Goal: Task Accomplishment & Management: Complete application form

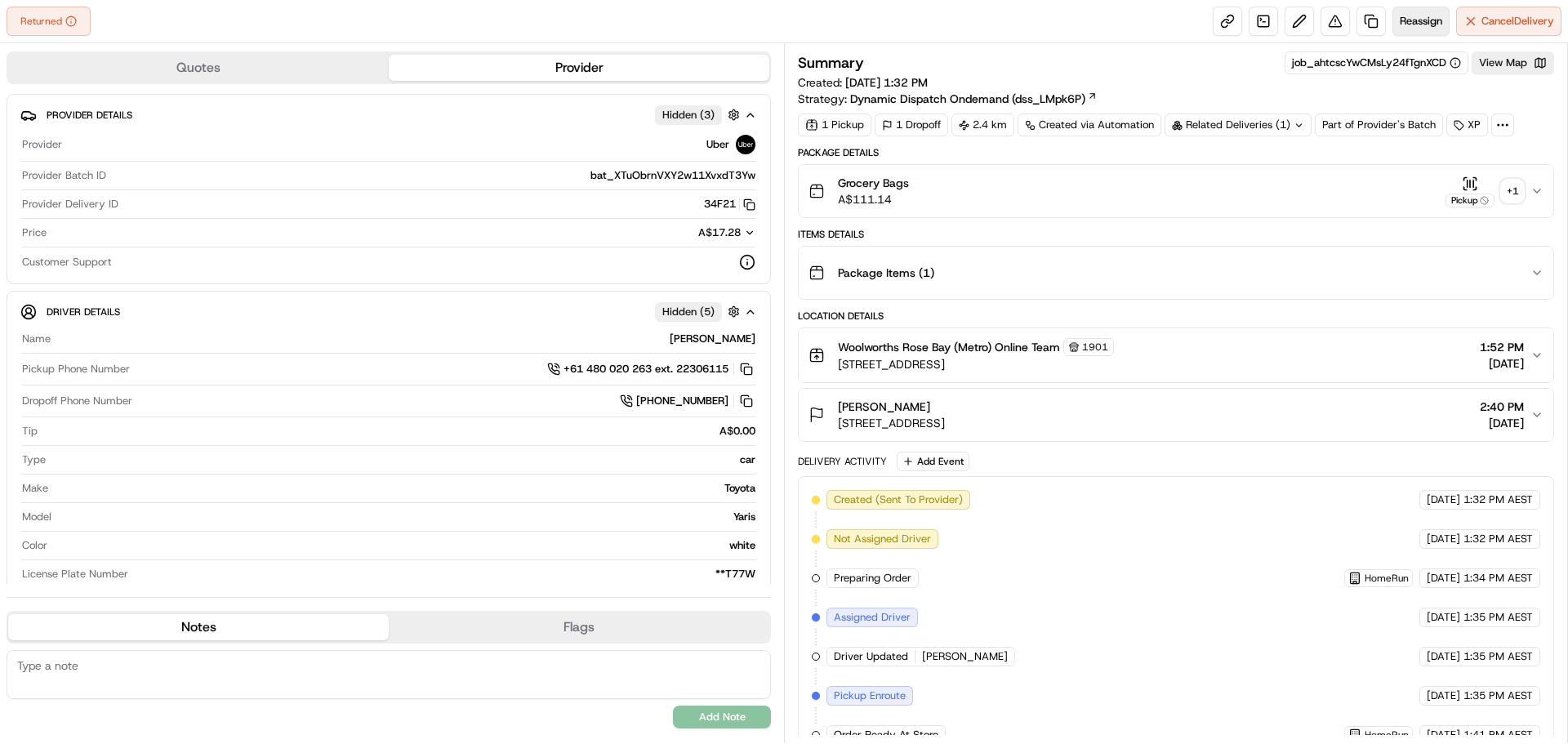
click at [1408, 17] on span "Reassign" at bounding box center [1421, 22] width 43 height 15
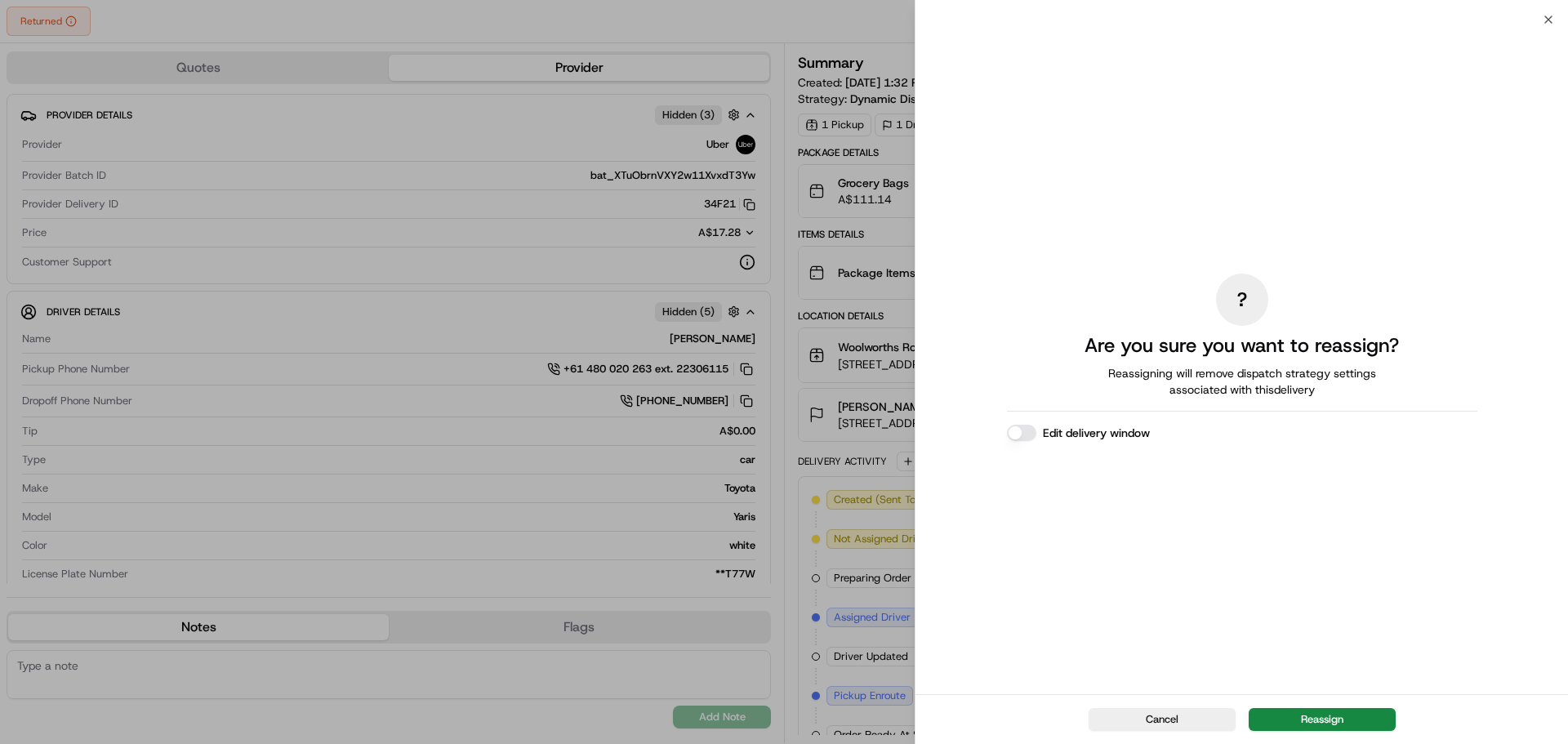
click at [1028, 427] on button "Edit delivery window" at bounding box center [1021, 433] width 29 height 17
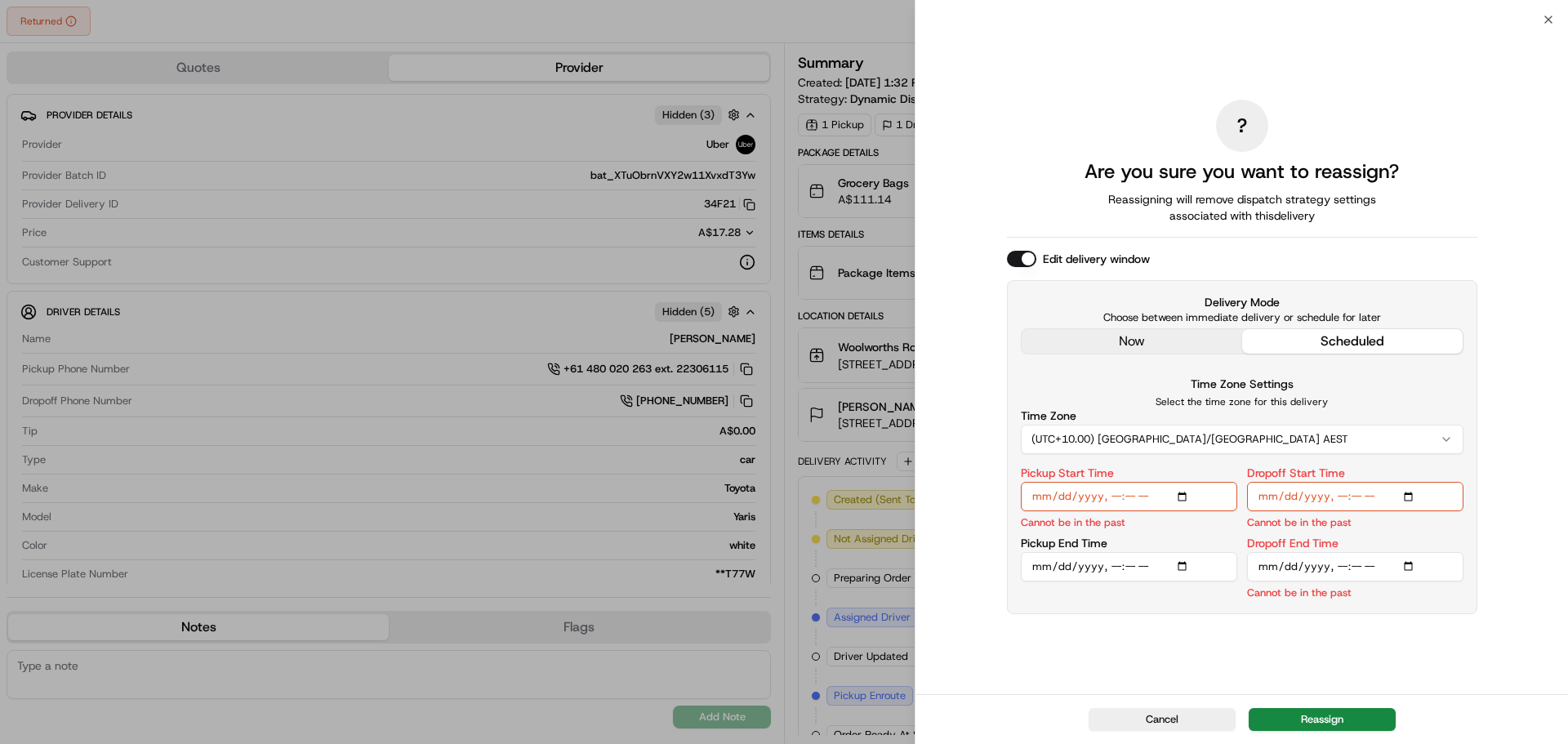
click at [1113, 335] on div "? Are you sure you want to reassign? Reassigning will remove dispatch strategy …" at bounding box center [1242, 357] width 470 height 668
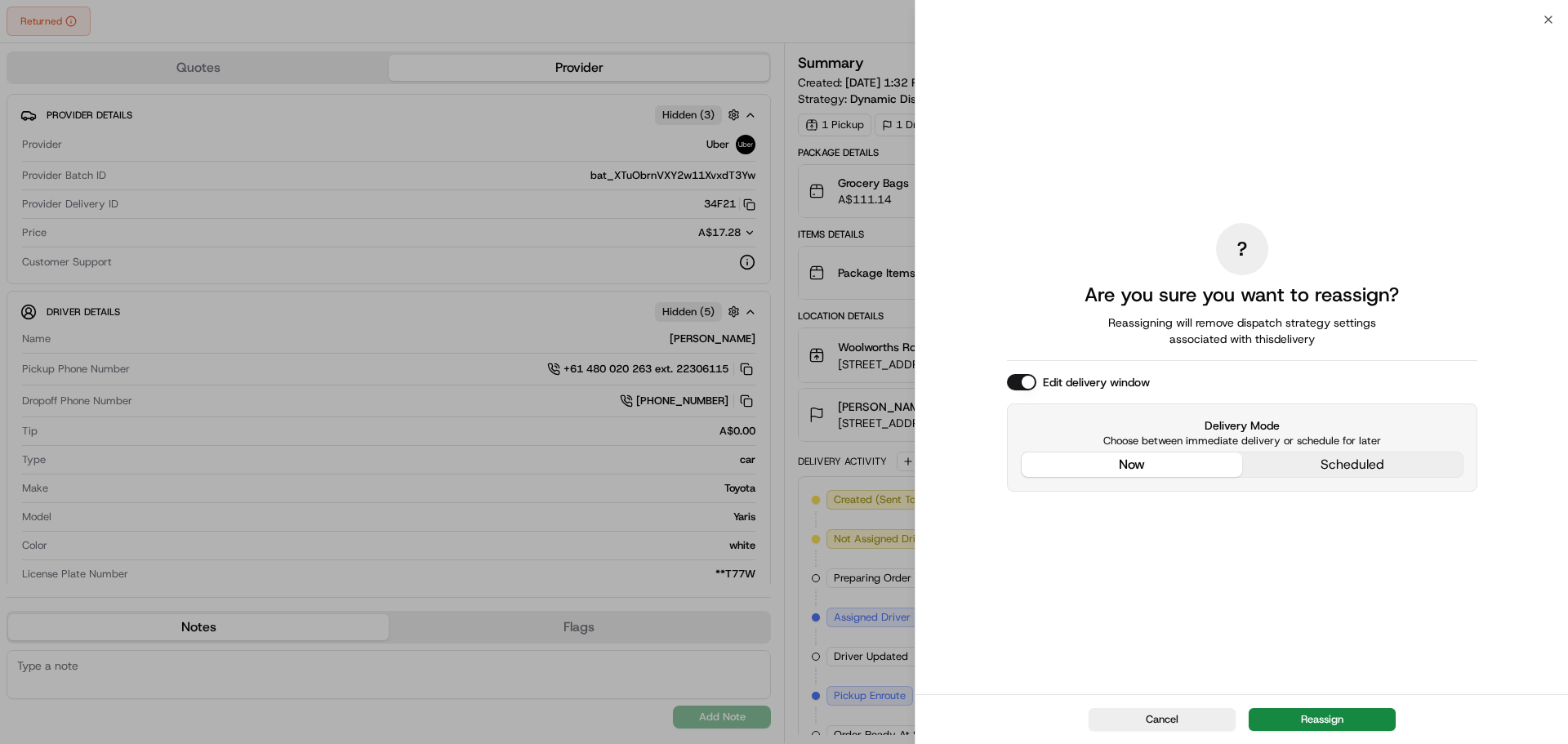
drag, startPoint x: 1323, startPoint y: 717, endPoint x: 1336, endPoint y: 717, distance: 13.0
click at [1323, 714] on button "Reassign" at bounding box center [1323, 719] width 147 height 23
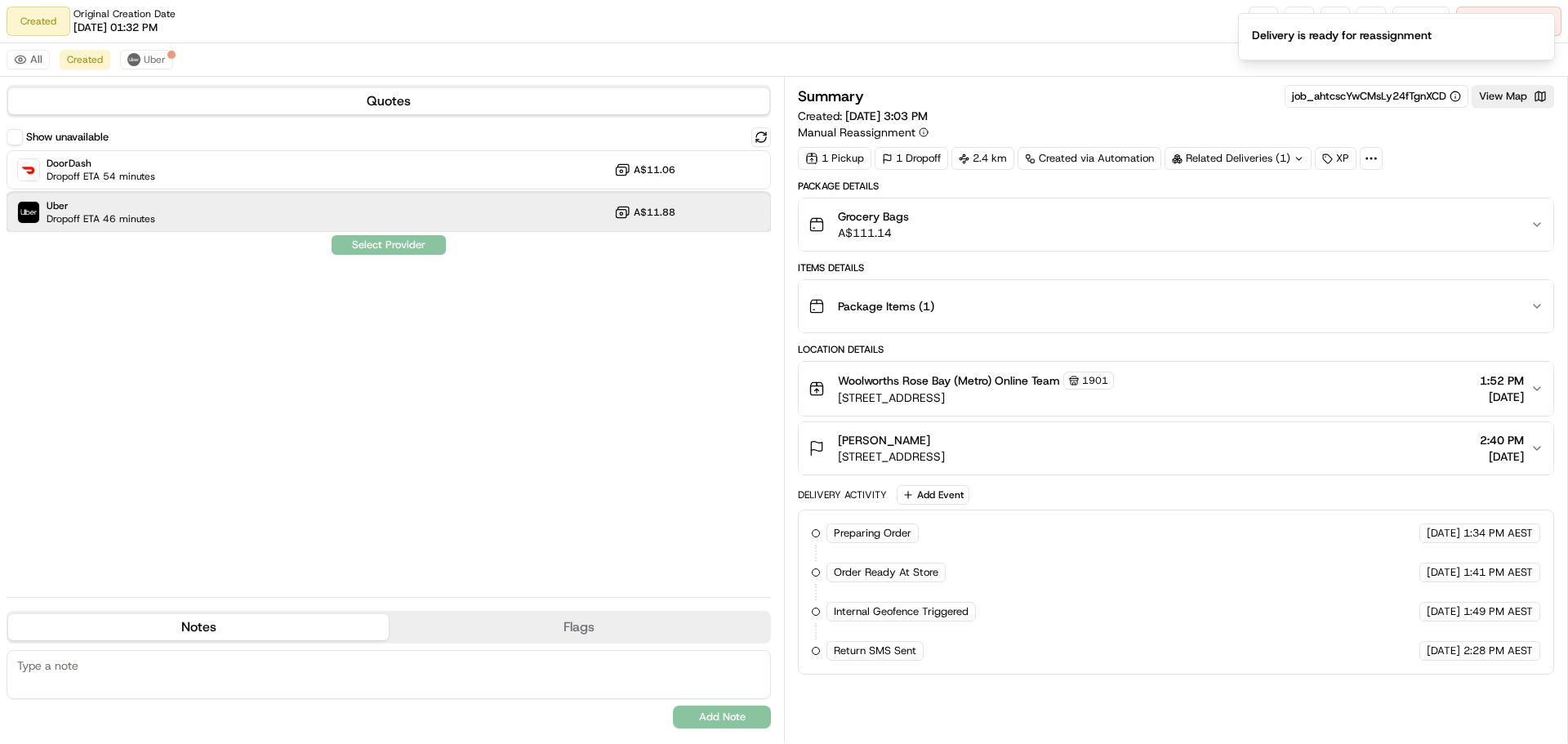
click at [175, 207] on div "Uber Dropoff ETA 46 minutes A$11.88" at bounding box center [389, 212] width 765 height 39
click at [397, 240] on button "Assign Provider" at bounding box center [388, 245] width 116 height 19
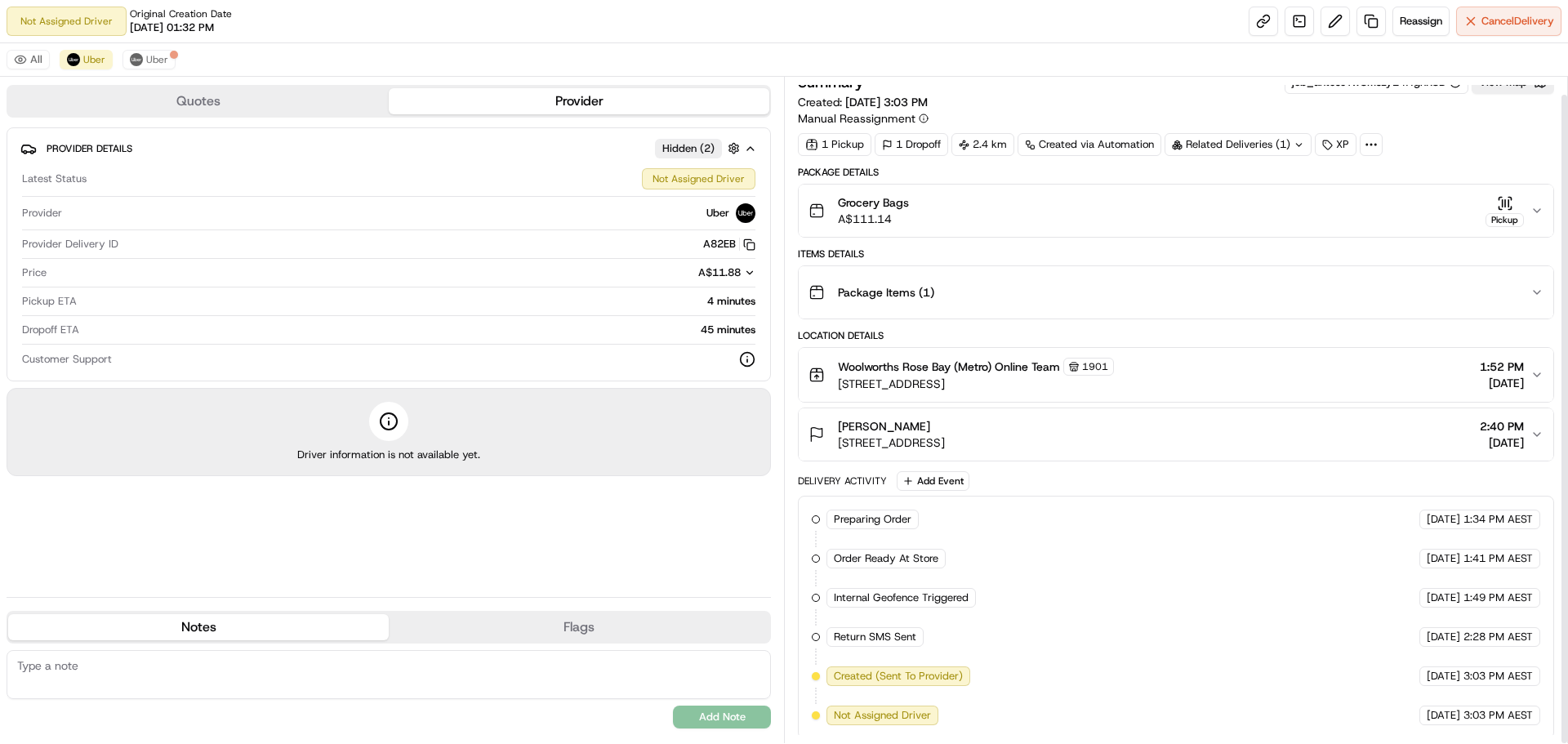
scroll to position [18, 0]
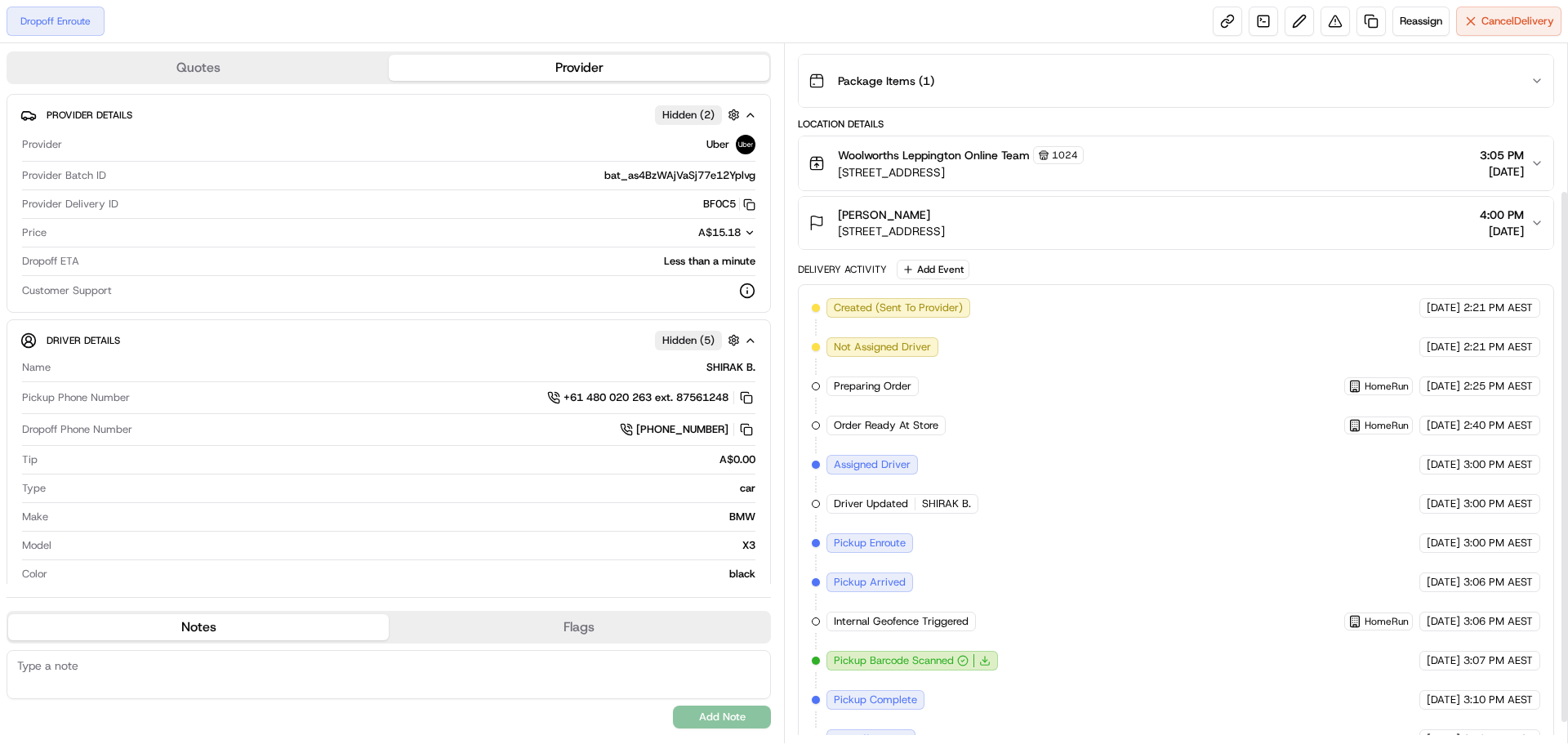
scroll to position [220, 0]
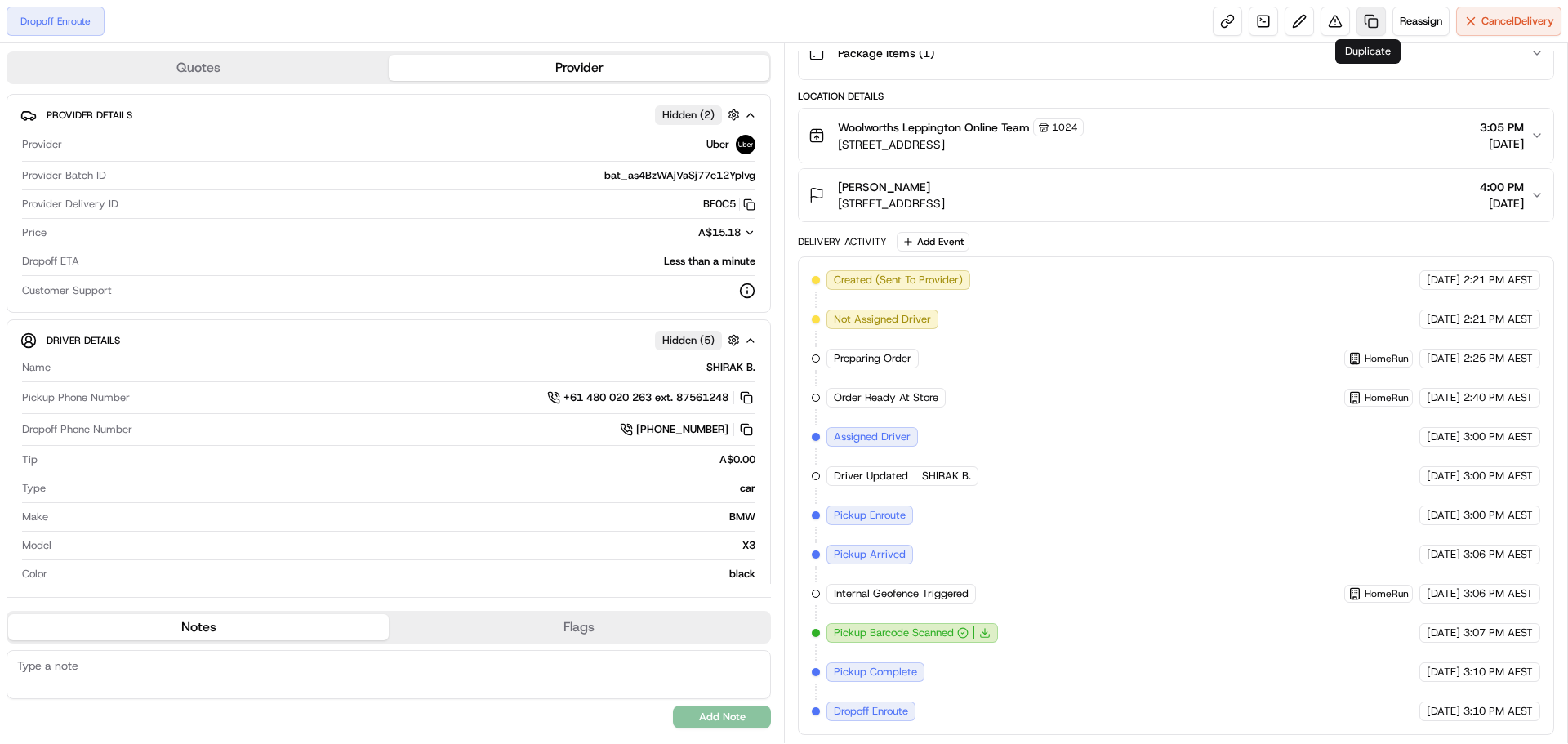
click at [1368, 20] on link at bounding box center [1371, 21] width 29 height 29
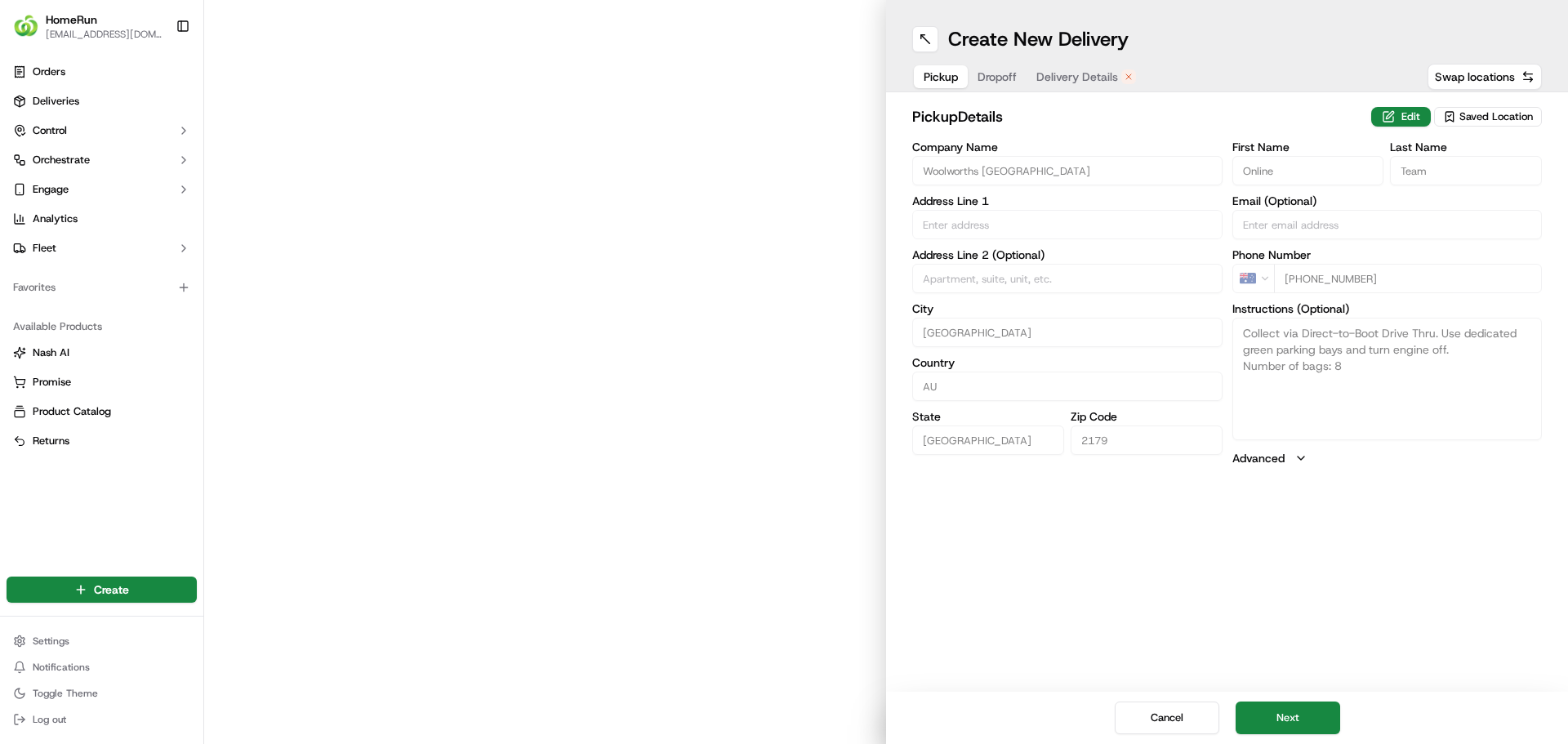
type input "[STREET_ADDRESS]"
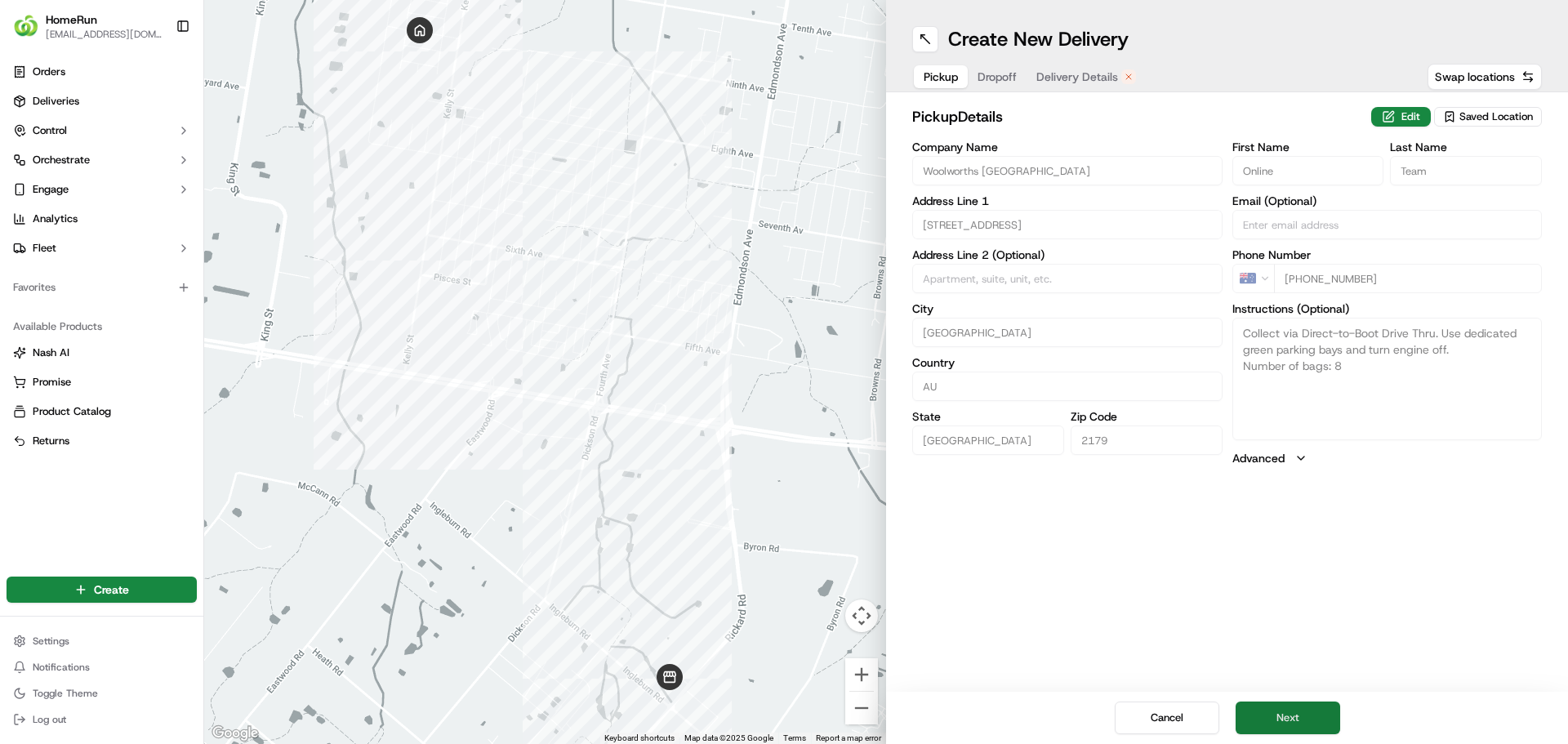
click at [1286, 719] on button "Next" at bounding box center [1287, 717] width 104 height 33
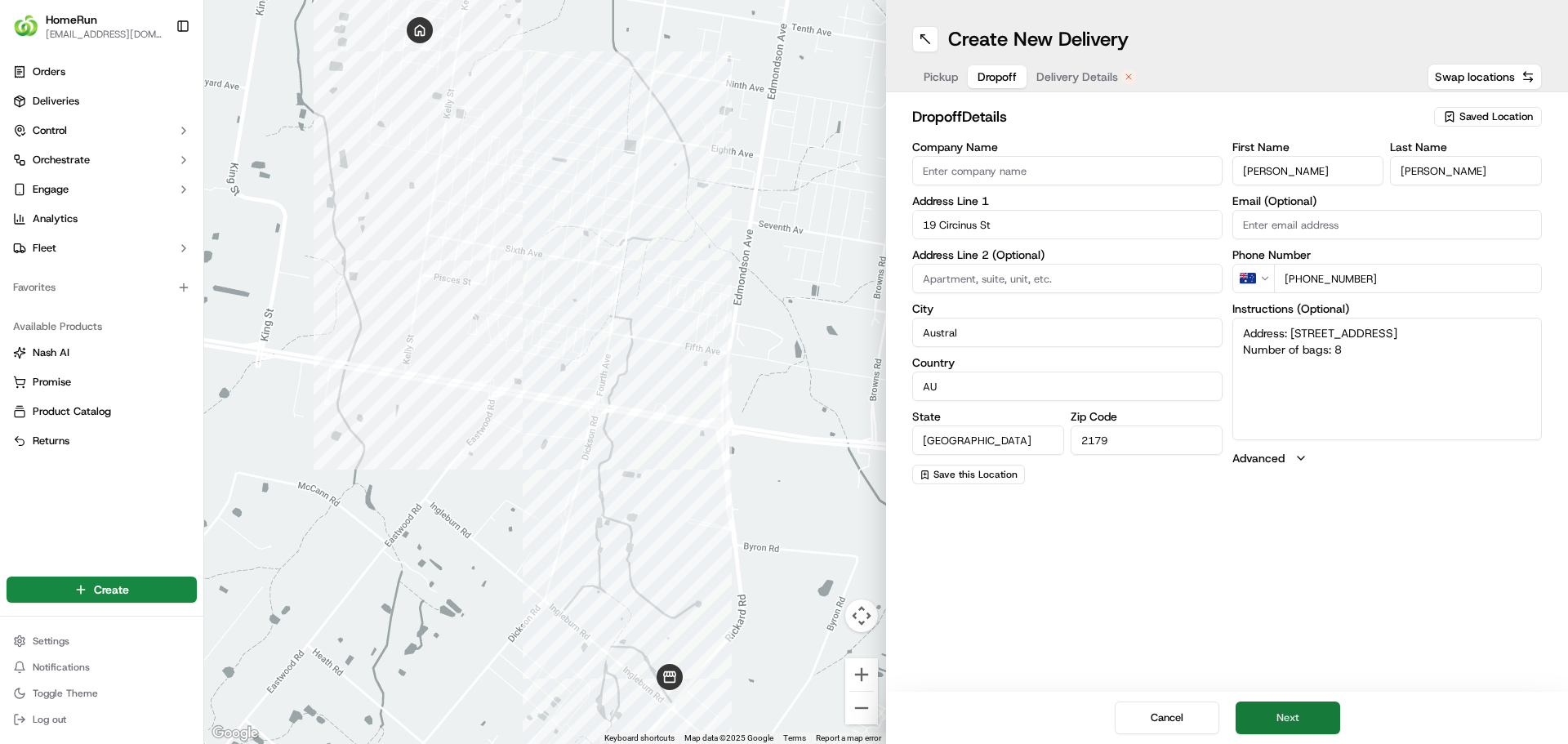
click at [1284, 725] on button "Next" at bounding box center [1287, 717] width 104 height 33
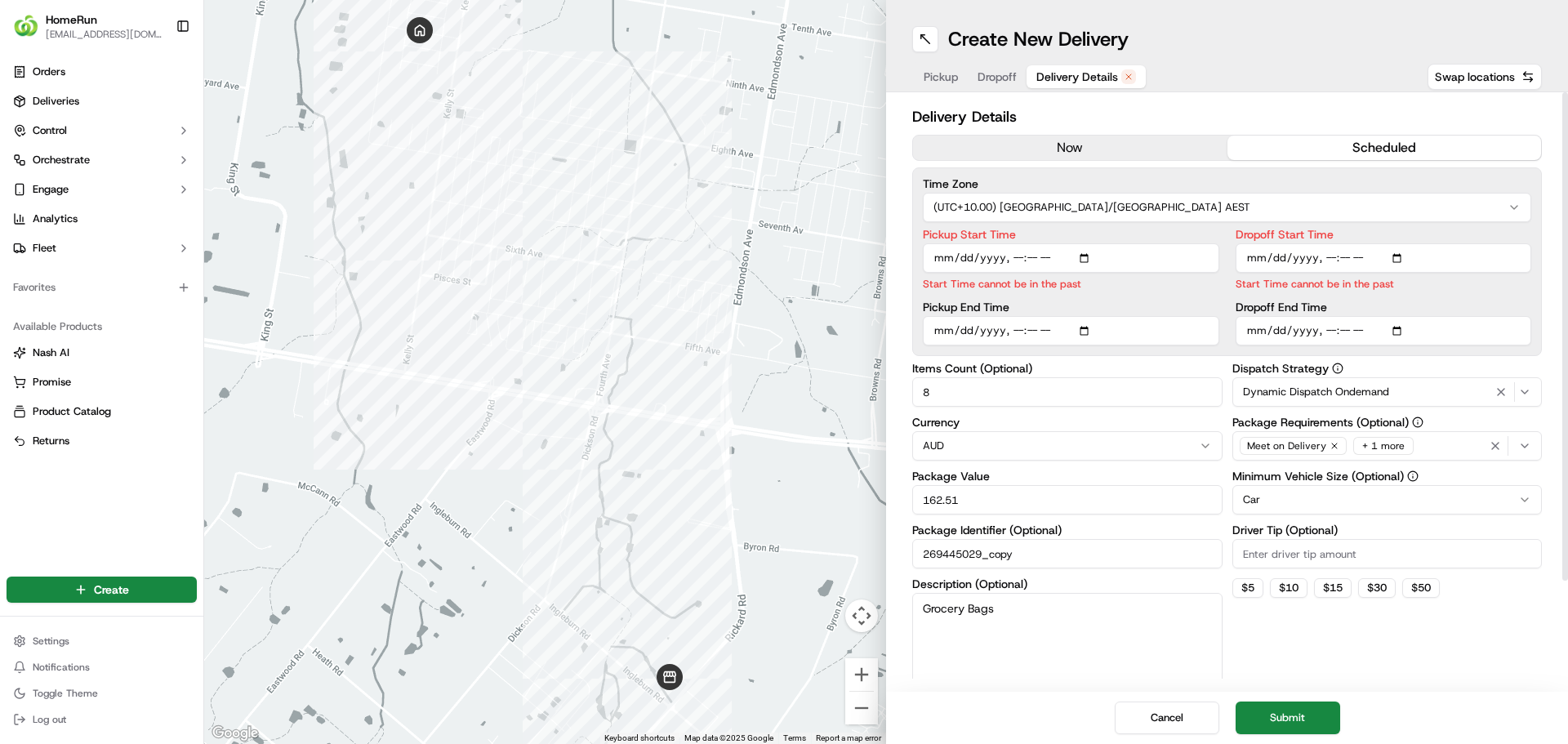
click at [1075, 144] on button "now" at bounding box center [1070, 147] width 315 height 24
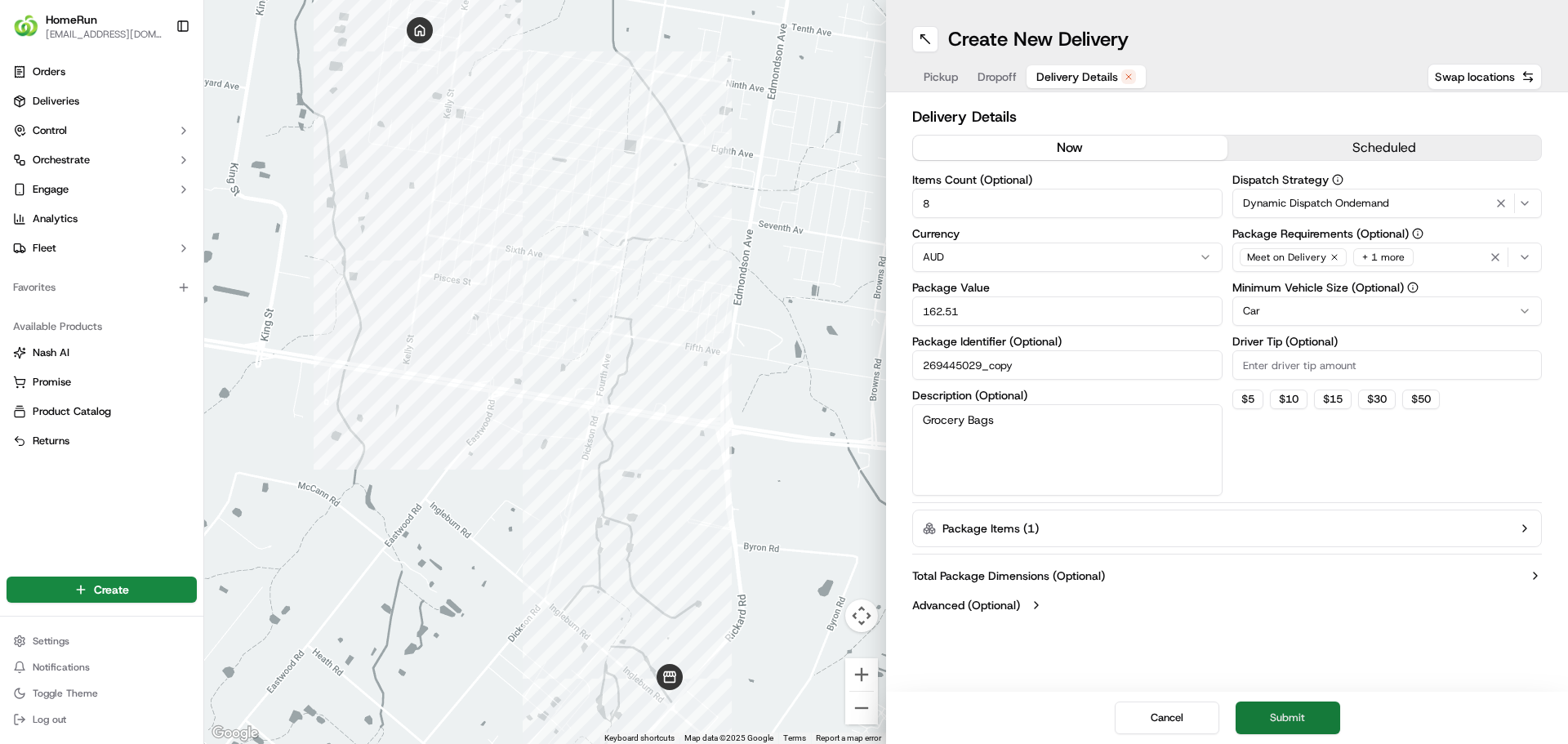
drag, startPoint x: 1275, startPoint y: 718, endPoint x: 1291, endPoint y: 723, distance: 16.8
click at [1275, 717] on button "Submit" at bounding box center [1287, 717] width 104 height 33
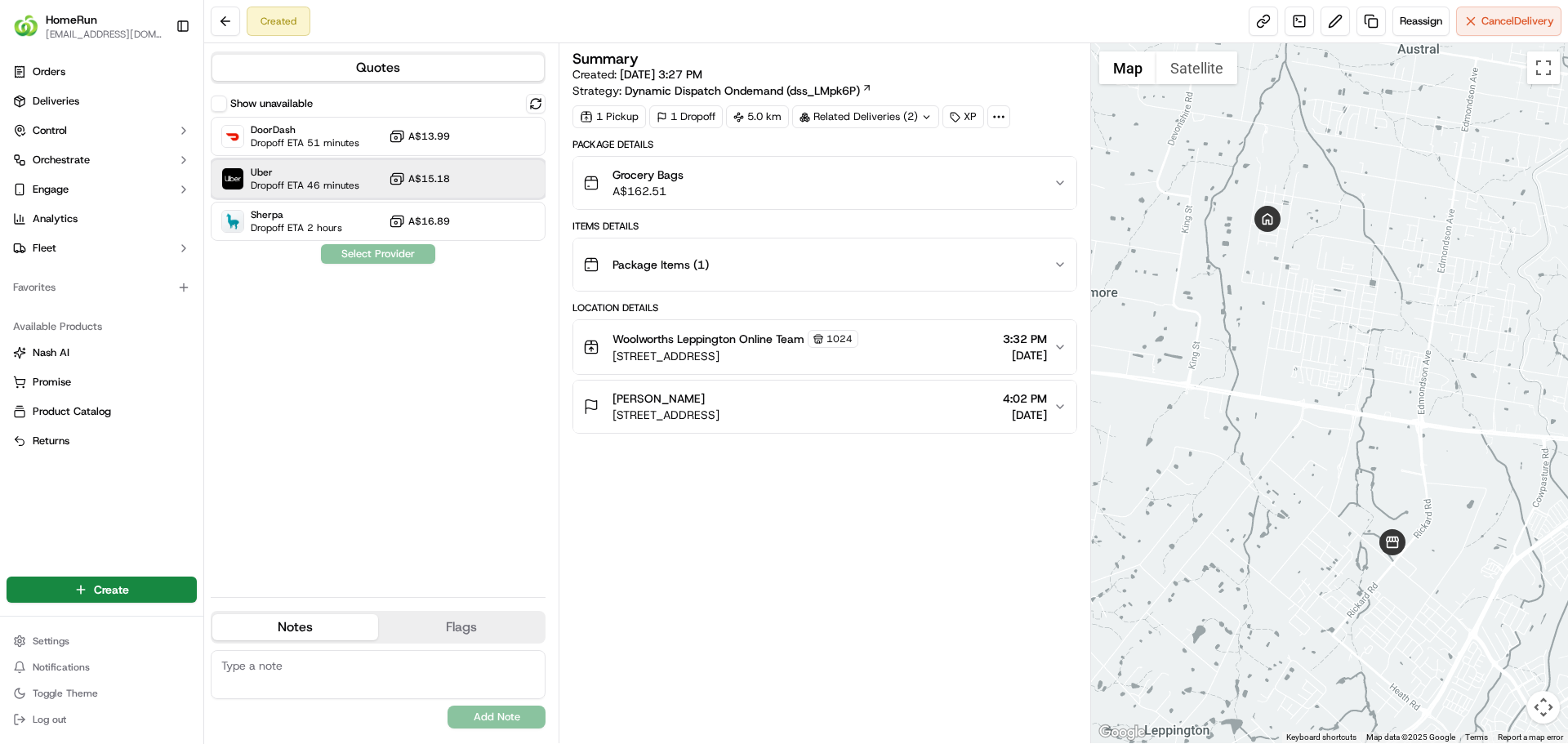
click at [291, 176] on span "Uber" at bounding box center [305, 173] width 109 height 13
click at [360, 249] on button "Assign Provider" at bounding box center [377, 253] width 116 height 19
